Goal: Register for event/course

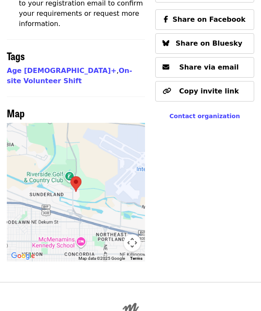
scroll to position [714, 0]
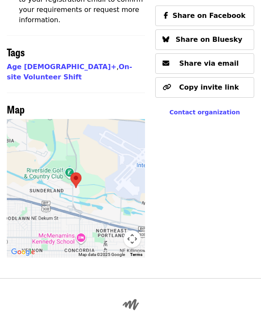
click at [90, 119] on div at bounding box center [76, 188] width 138 height 138
click at [130, 170] on button "Map camera controls" at bounding box center [132, 238] width 17 height 17
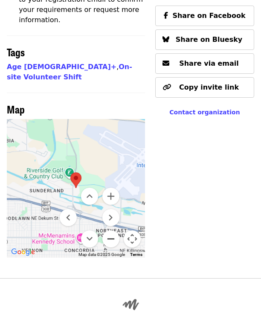
click at [110, 170] on button "Zoom out" at bounding box center [110, 238] width 17 height 17
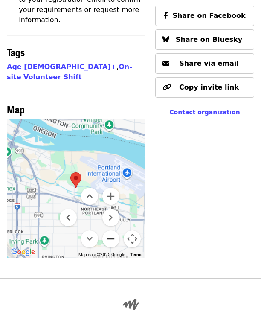
click at [110, 170] on button "Zoom out" at bounding box center [110, 238] width 17 height 17
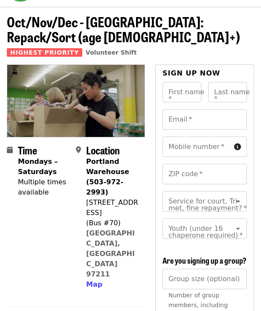
scroll to position [0, 0]
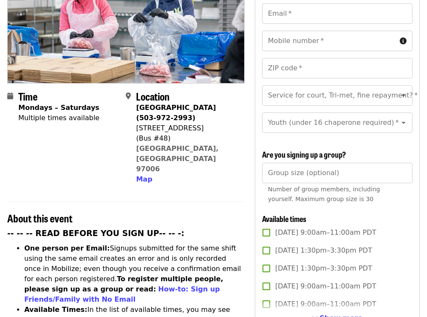
scroll to position [213, 0]
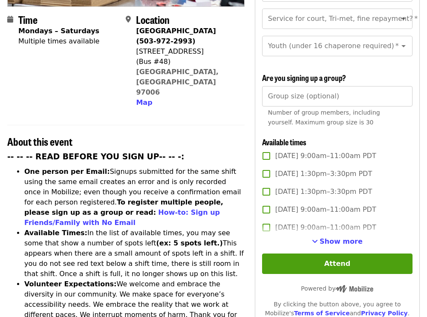
click at [199, 151] on h3 "-- -- -- READ BEFORE YOU SIGN UP-- -- -:" at bounding box center [125, 157] width 237 height 12
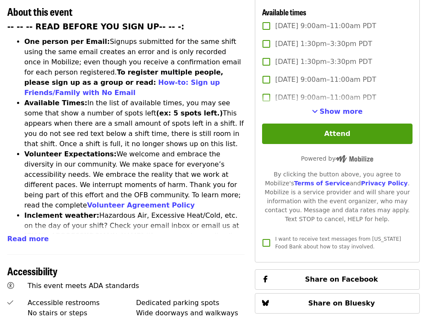
scroll to position [272, 0]
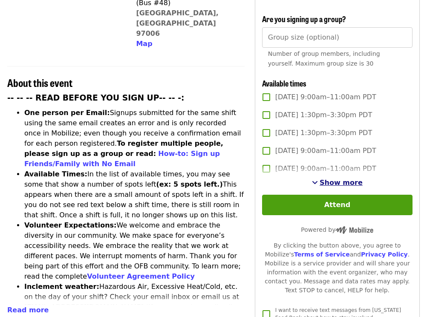
click at [337, 183] on span "Show more" at bounding box center [341, 183] width 43 height 8
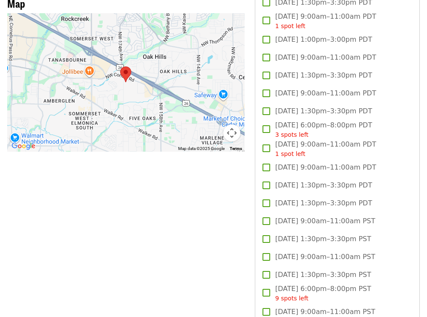
scroll to position [698, 0]
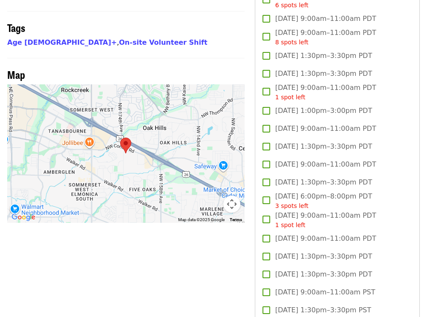
click at [210, 101] on div at bounding box center [125, 153] width 237 height 138
click at [236, 196] on button "Map camera controls" at bounding box center [231, 204] width 17 height 17
click at [211, 196] on button "Zoom out" at bounding box center [210, 204] width 17 height 17
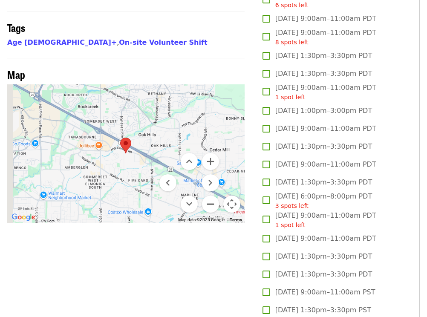
click at [211, 196] on button "Zoom out" at bounding box center [210, 204] width 17 height 17
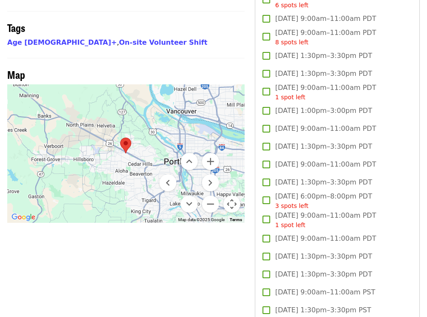
drag, startPoint x: 142, startPoint y: 154, endPoint x: 121, endPoint y: 129, distance: 33.3
click at [121, 129] on div at bounding box center [125, 153] width 237 height 138
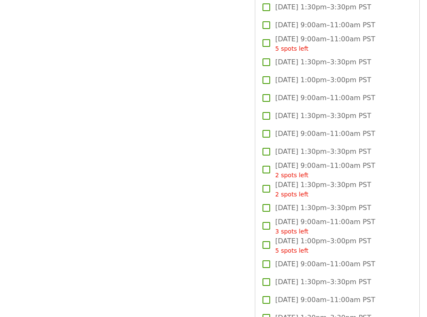
scroll to position [1195, 0]
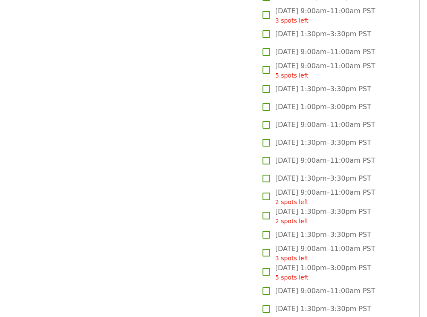
click at [225, 122] on div "Time Mondays – Saturdays Multiple times available Location [GEOGRAPHIC_DATA] (5…" at bounding box center [125, 102] width 237 height 2404
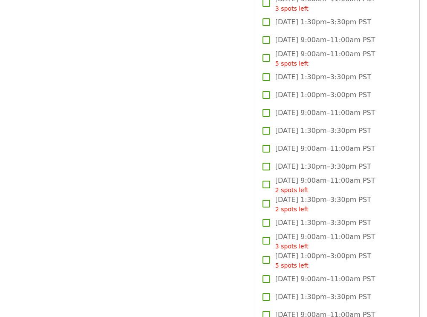
scroll to position [1136, 0]
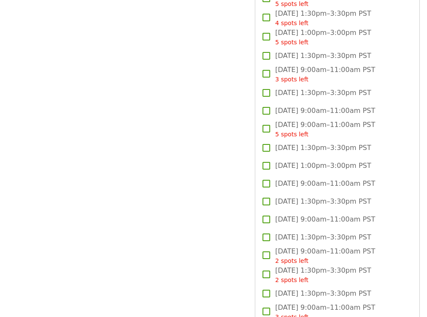
click at [229, 187] on div "Time Mondays – Saturdays Multiple times available Location [GEOGRAPHIC_DATA] (5…" at bounding box center [125, 161] width 237 height 2404
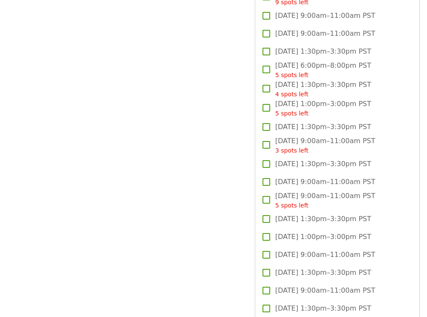
scroll to position [994, 0]
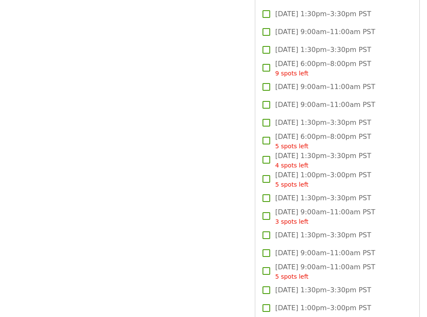
click at [163, 97] on div "Time Mondays – Saturdays Multiple times available Location [GEOGRAPHIC_DATA] (5…" at bounding box center [125, 303] width 237 height 2404
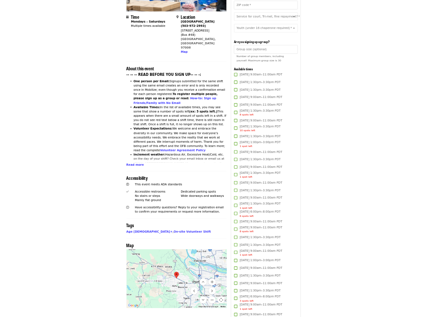
scroll to position [0, 0]
